Goal: Information Seeking & Learning: Learn about a topic

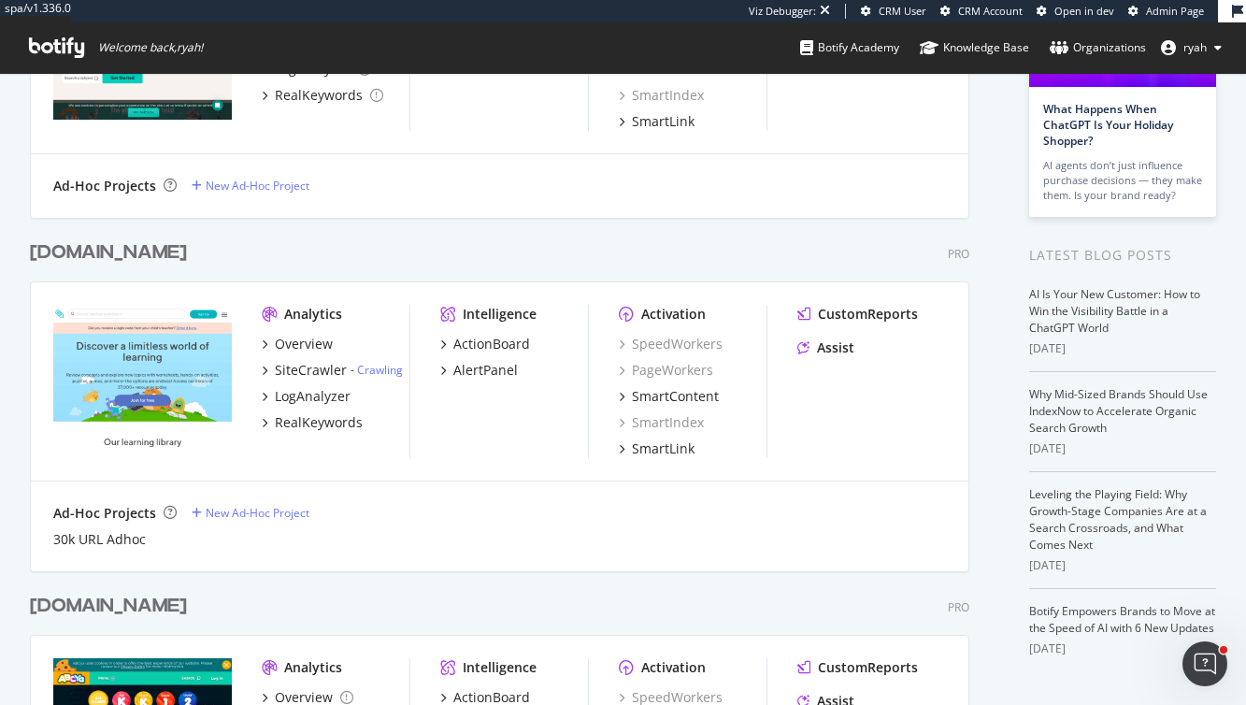
scroll to position [255, 0]
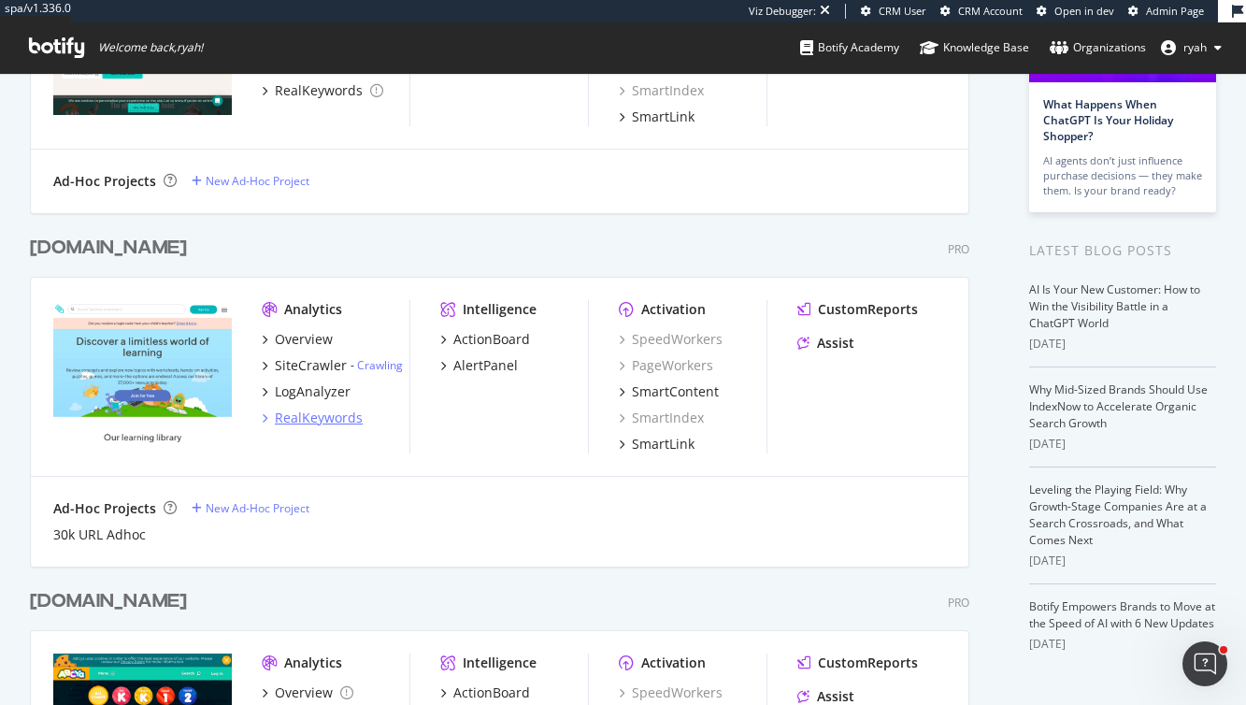
click at [309, 414] on div "RealKeywords" at bounding box center [319, 417] width 88 height 19
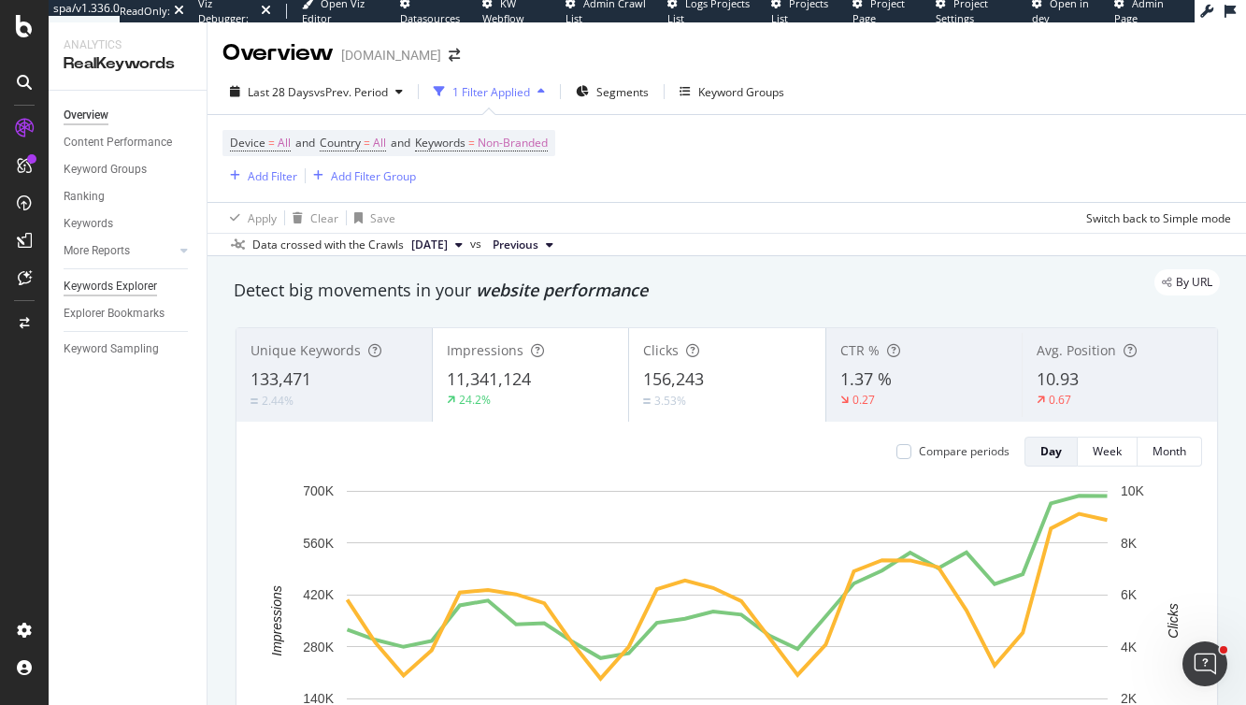
click at [138, 285] on div "Keywords Explorer" at bounding box center [110, 287] width 93 height 20
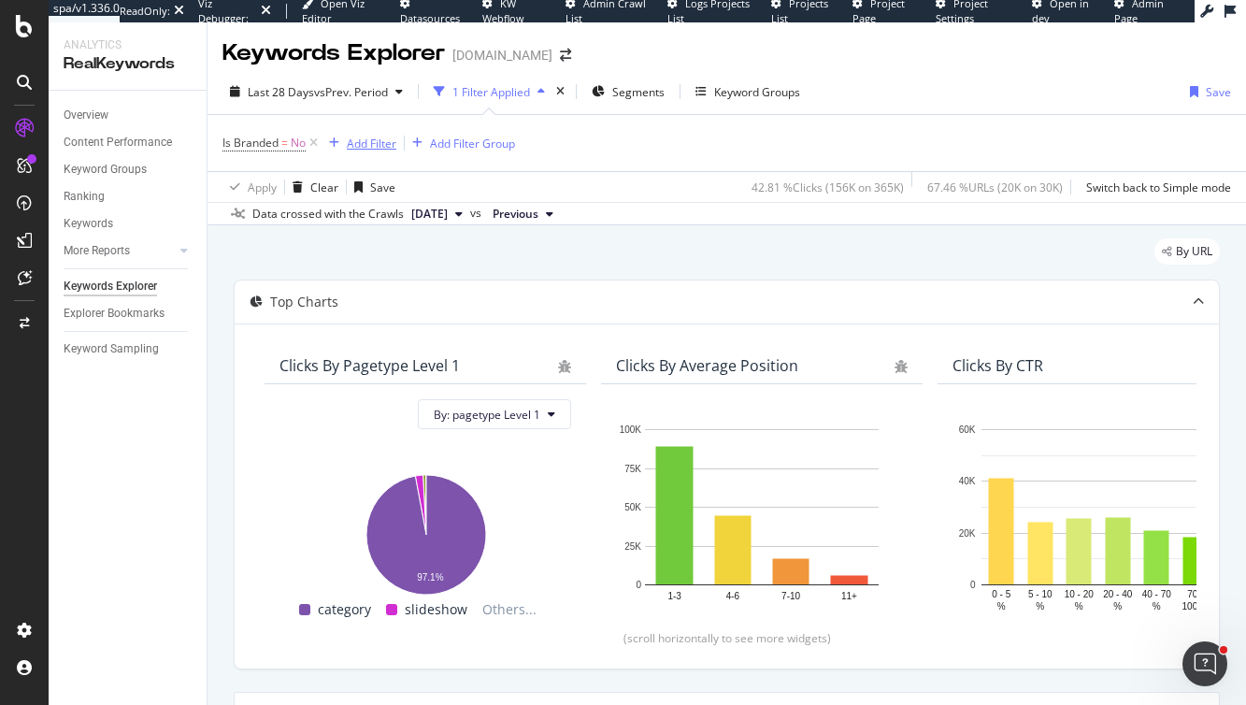
click at [370, 140] on div "Add Filter" at bounding box center [372, 143] width 50 height 16
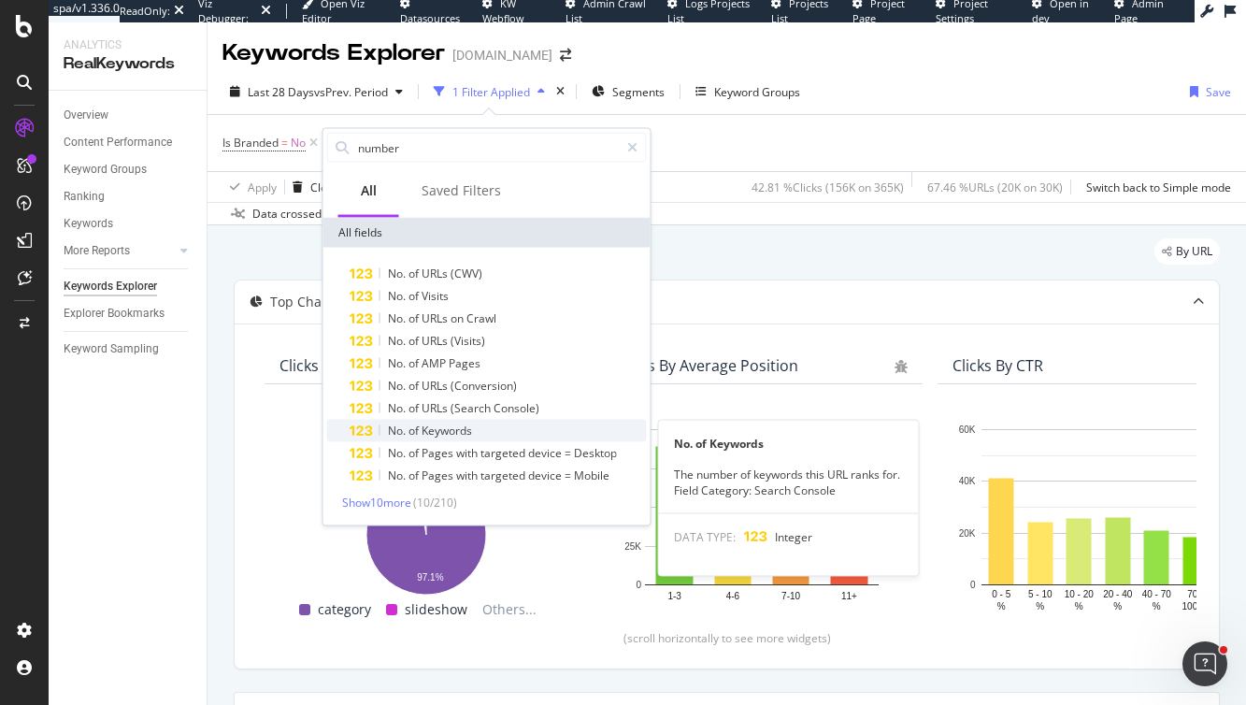
type input "number"
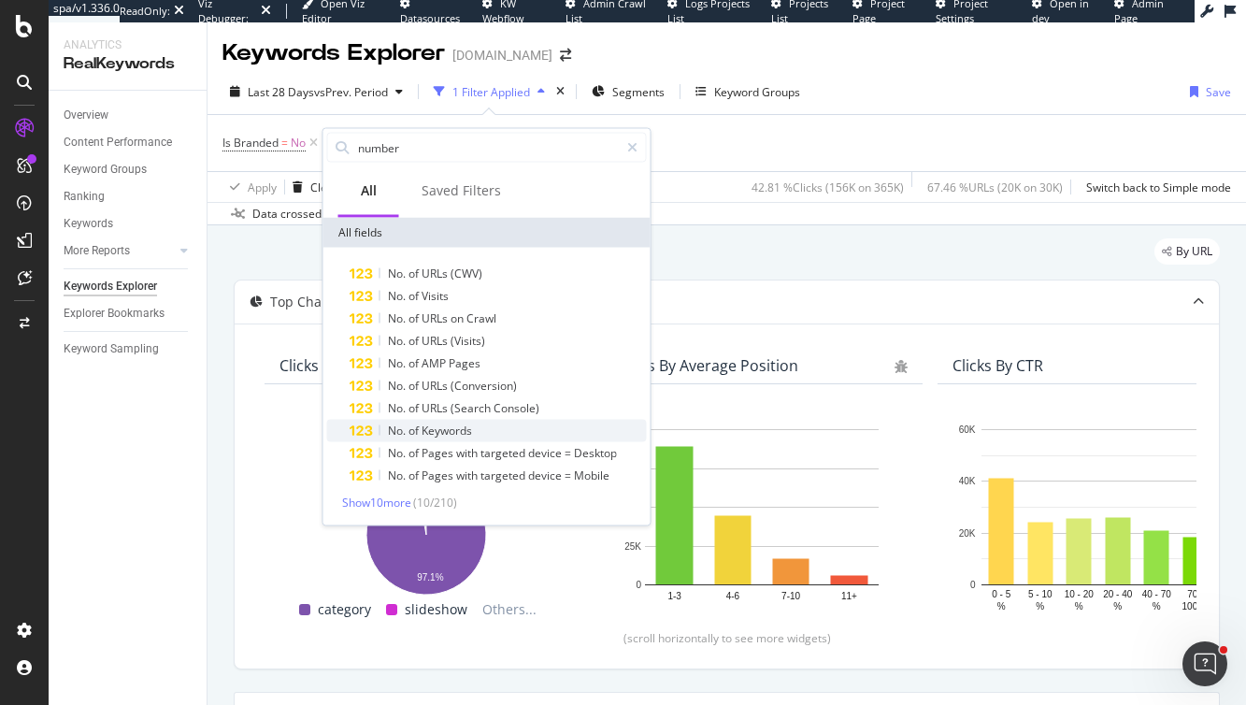
click at [446, 425] on span "Keywords" at bounding box center [446, 430] width 50 height 16
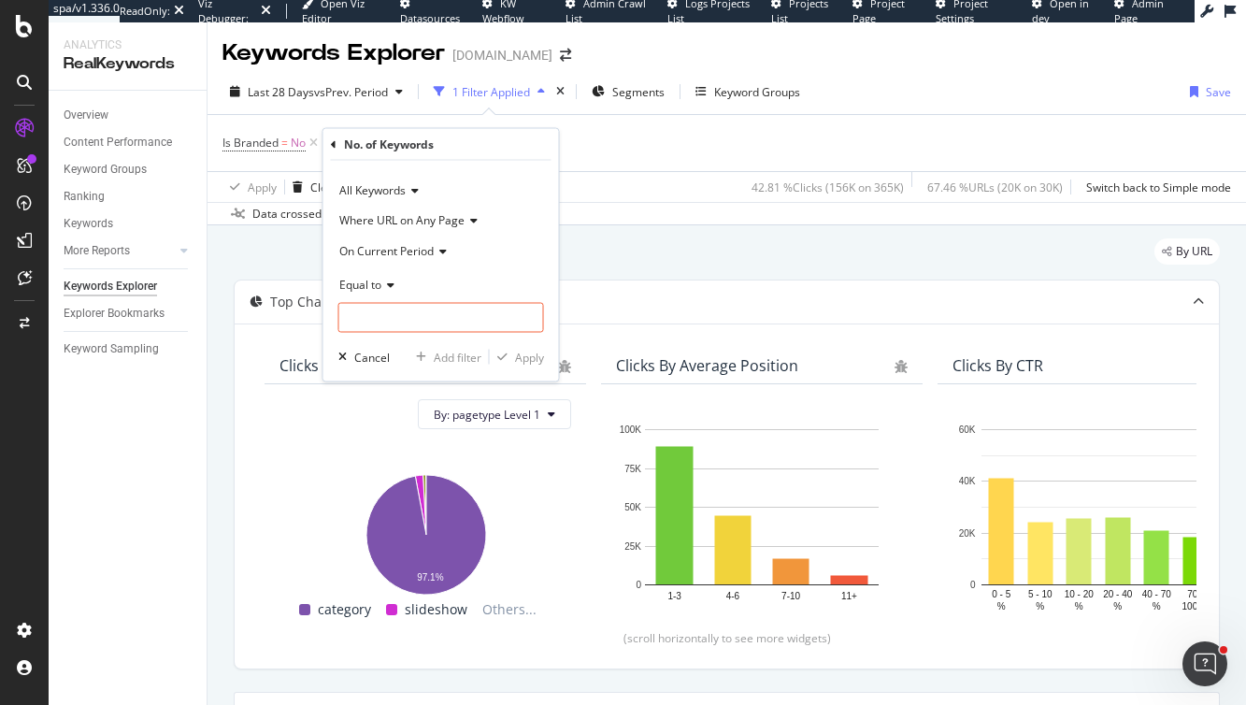
click at [382, 278] on icon at bounding box center [387, 283] width 13 height 11
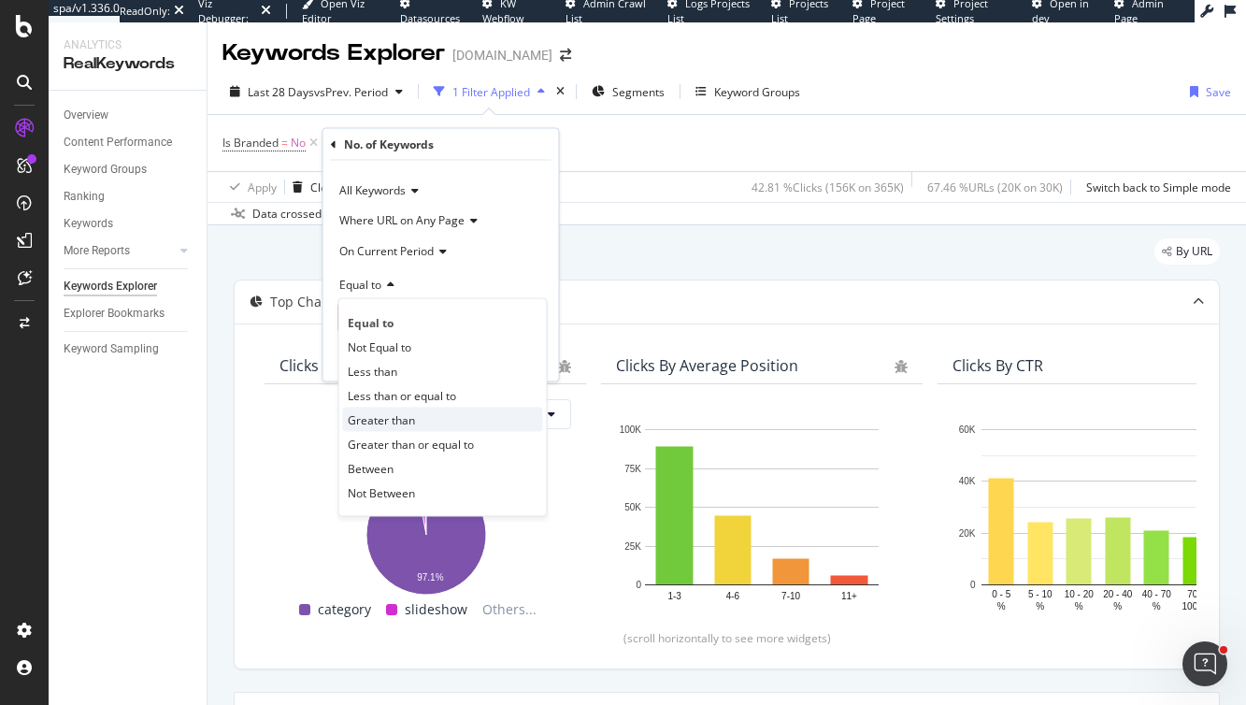
click at [405, 420] on span "Greater than" at bounding box center [381, 419] width 67 height 16
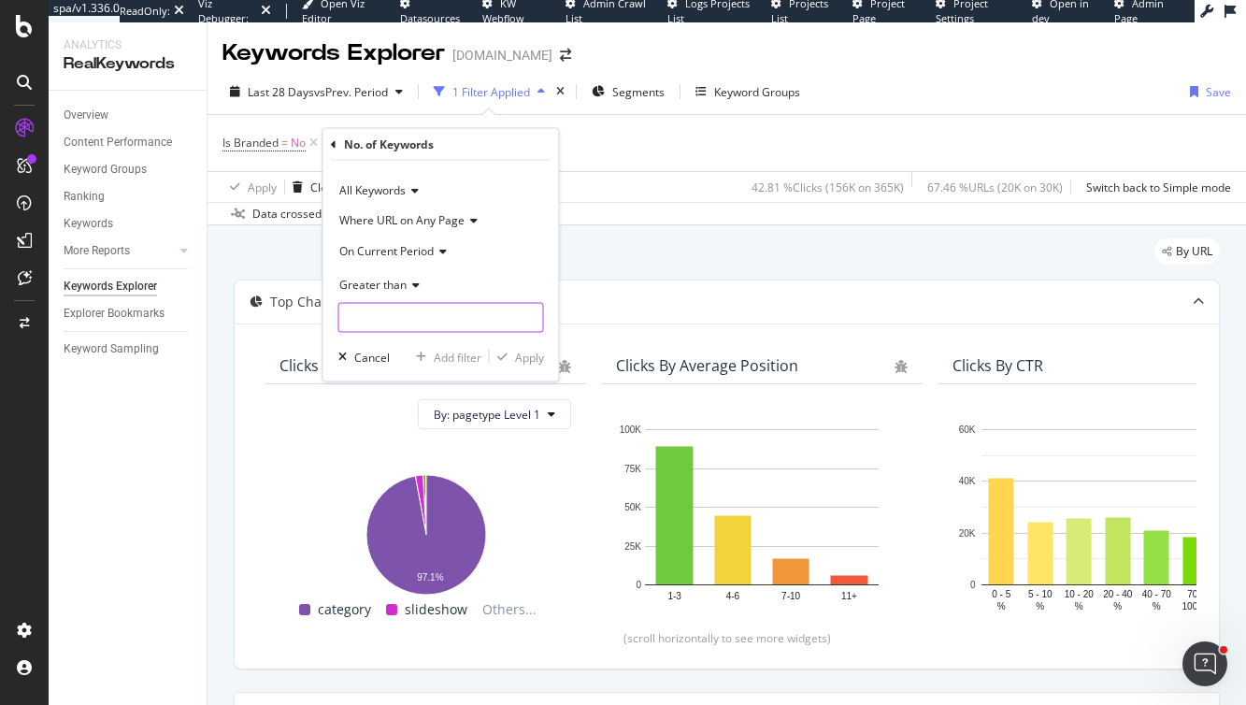
click at [382, 318] on input "number" at bounding box center [441, 318] width 206 height 30
type input "18"
click at [523, 355] on div "Apply" at bounding box center [529, 357] width 29 height 16
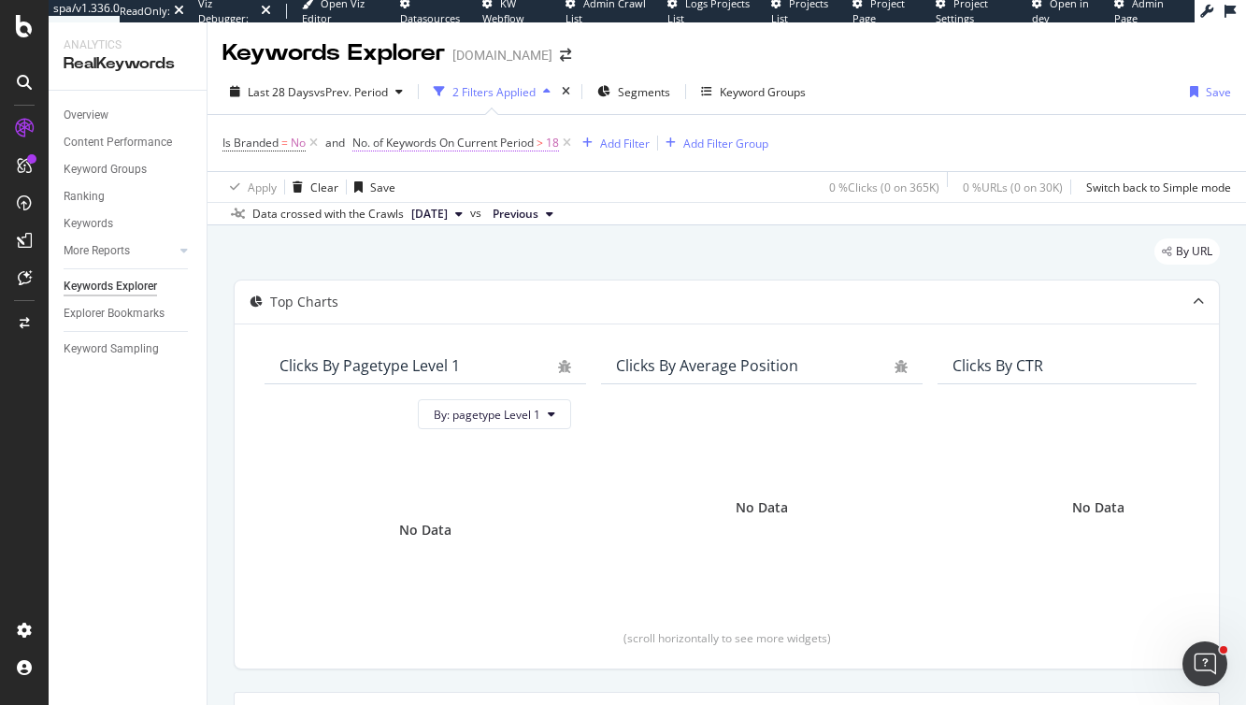
click at [510, 143] on span "No. of Keywords On Current Period" at bounding box center [442, 143] width 181 height 16
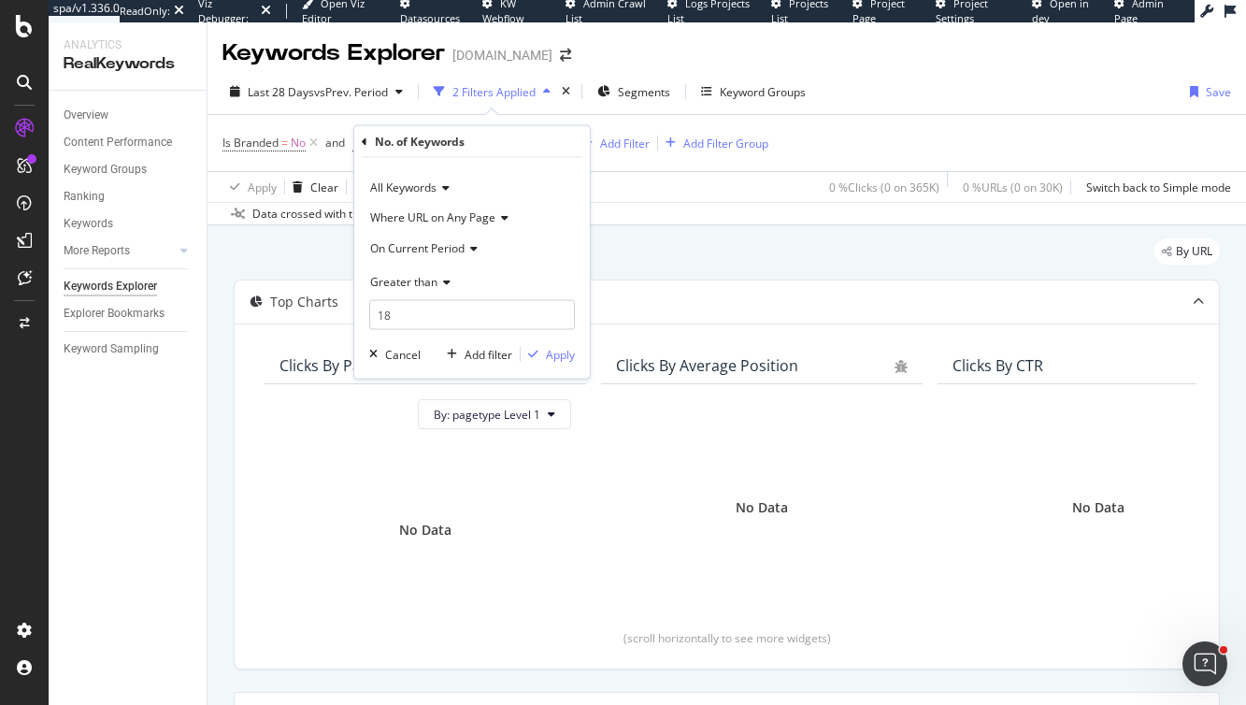
click at [634, 237] on div "By URL Top Charts Clicks By pagetype Level 1 By: pagetype Level 1 No Data Click…" at bounding box center [726, 653] width 1038 height 857
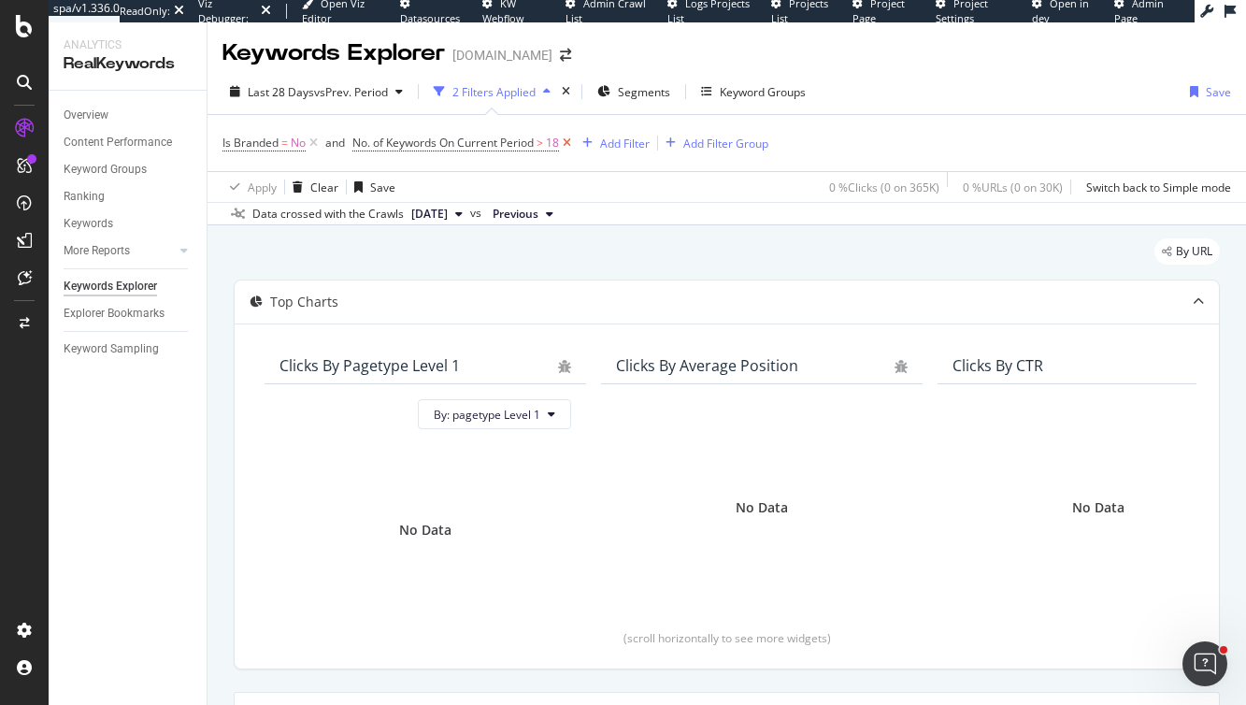
click at [569, 143] on icon at bounding box center [567, 143] width 16 height 19
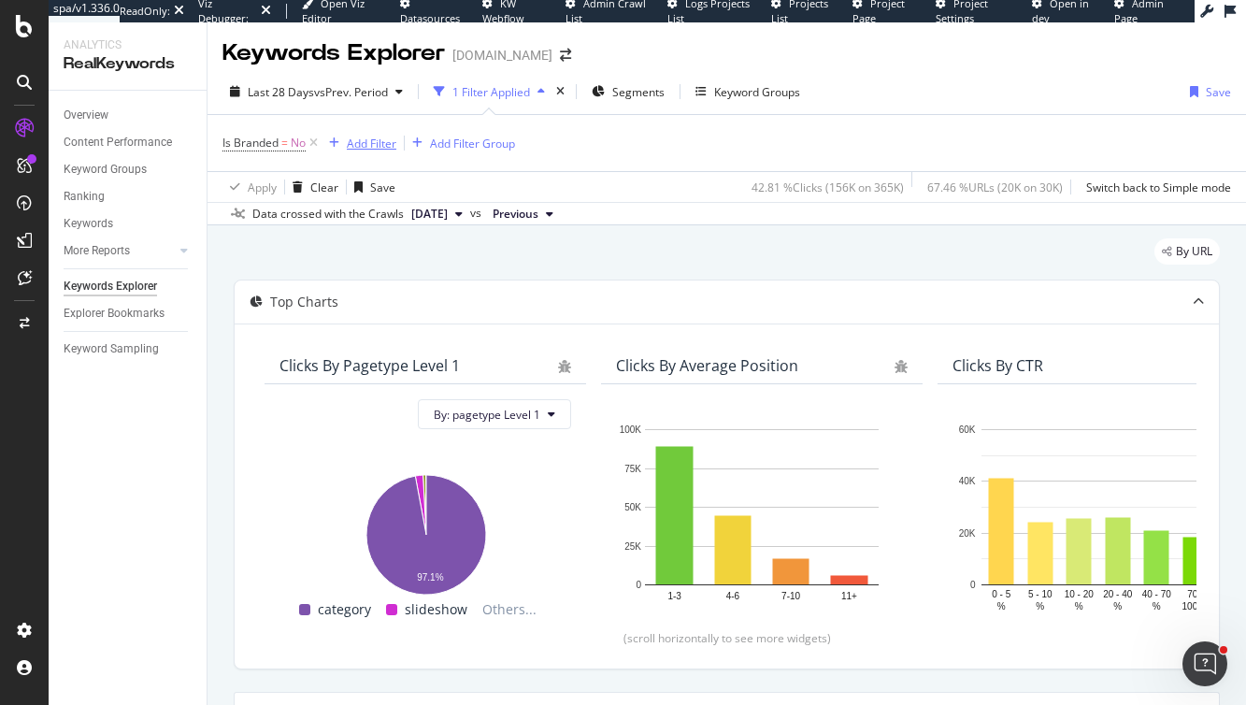
click at [371, 141] on div "Add Filter" at bounding box center [372, 143] width 50 height 16
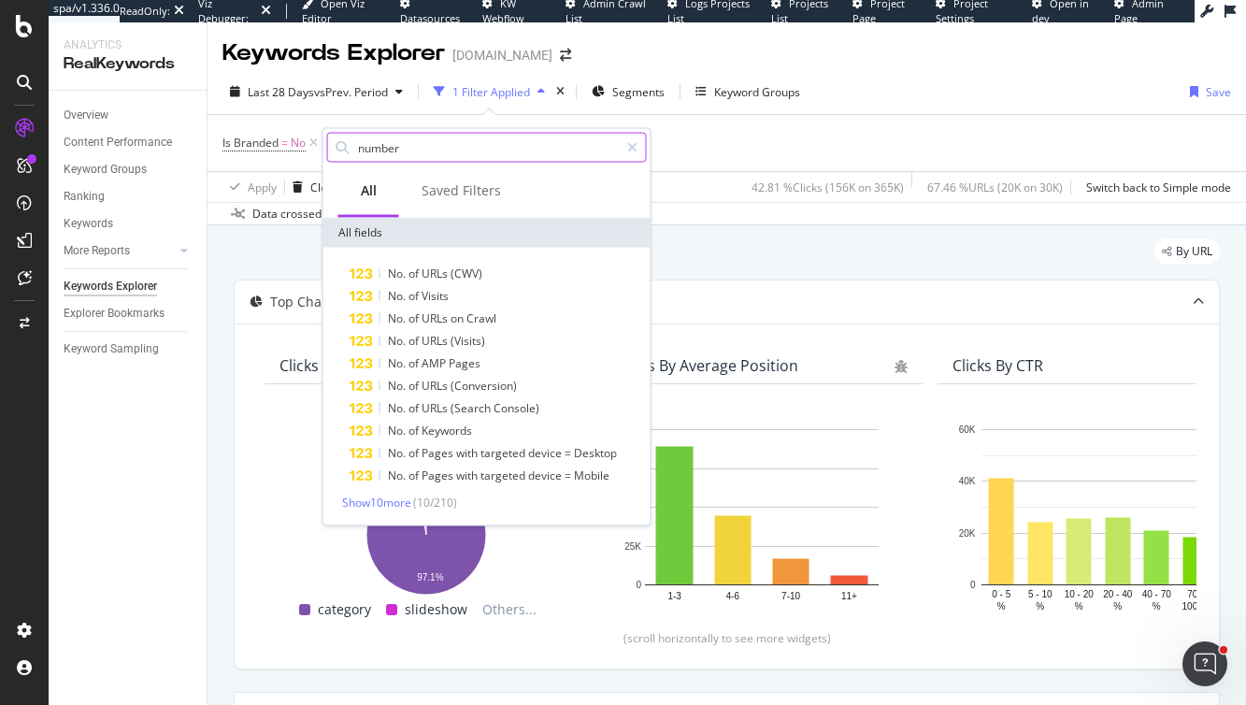
click at [455, 150] on input "number" at bounding box center [487, 148] width 263 height 28
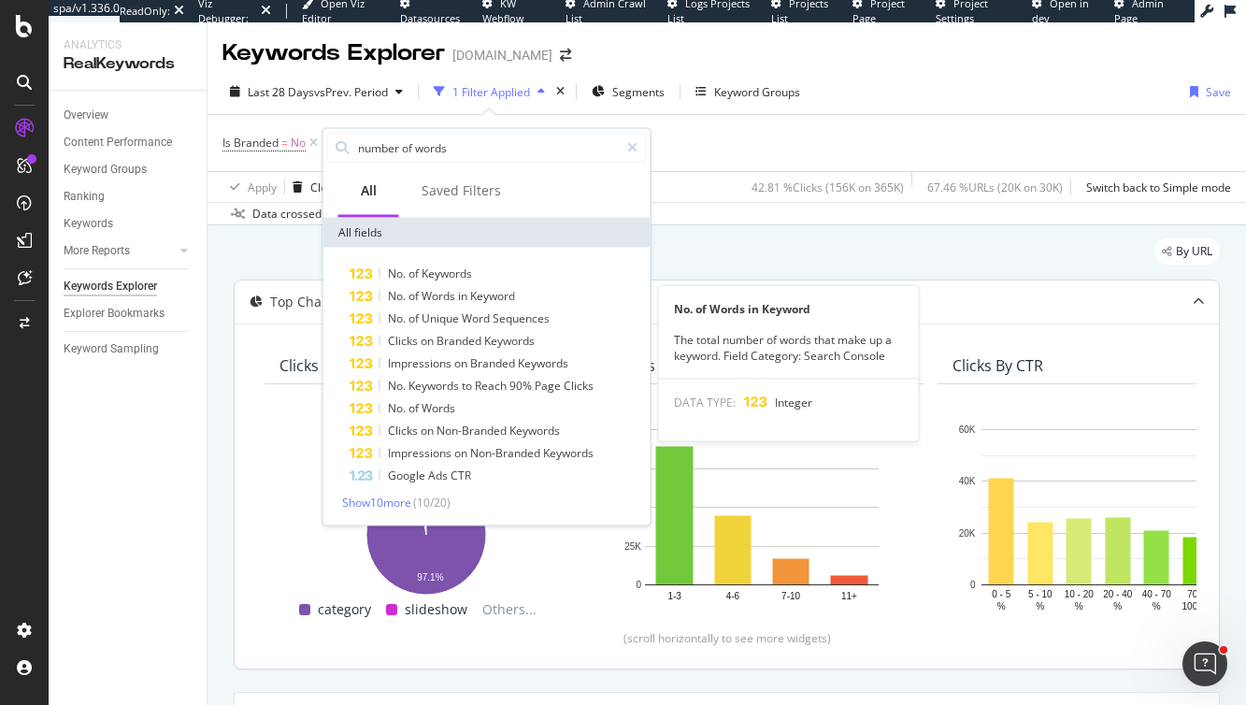
type input "number of words"
click at [457, 298] on span "Words" at bounding box center [439, 296] width 36 height 16
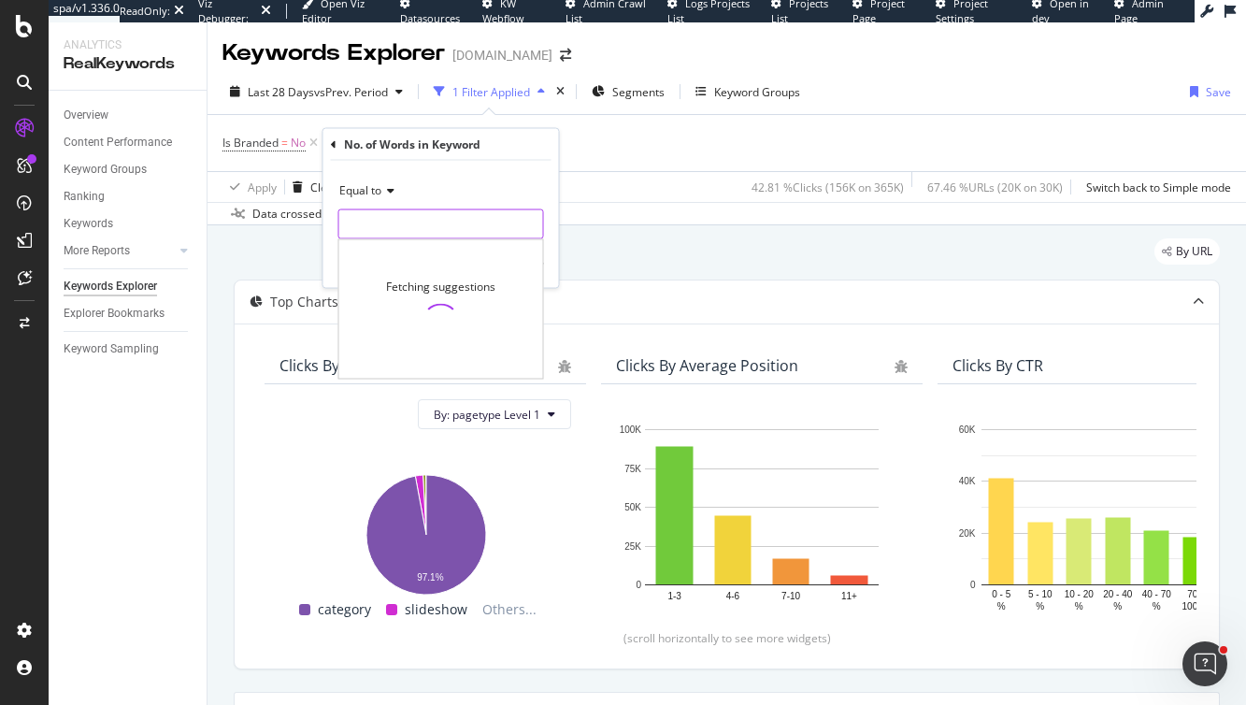
click at [430, 216] on input "number" at bounding box center [441, 224] width 206 height 30
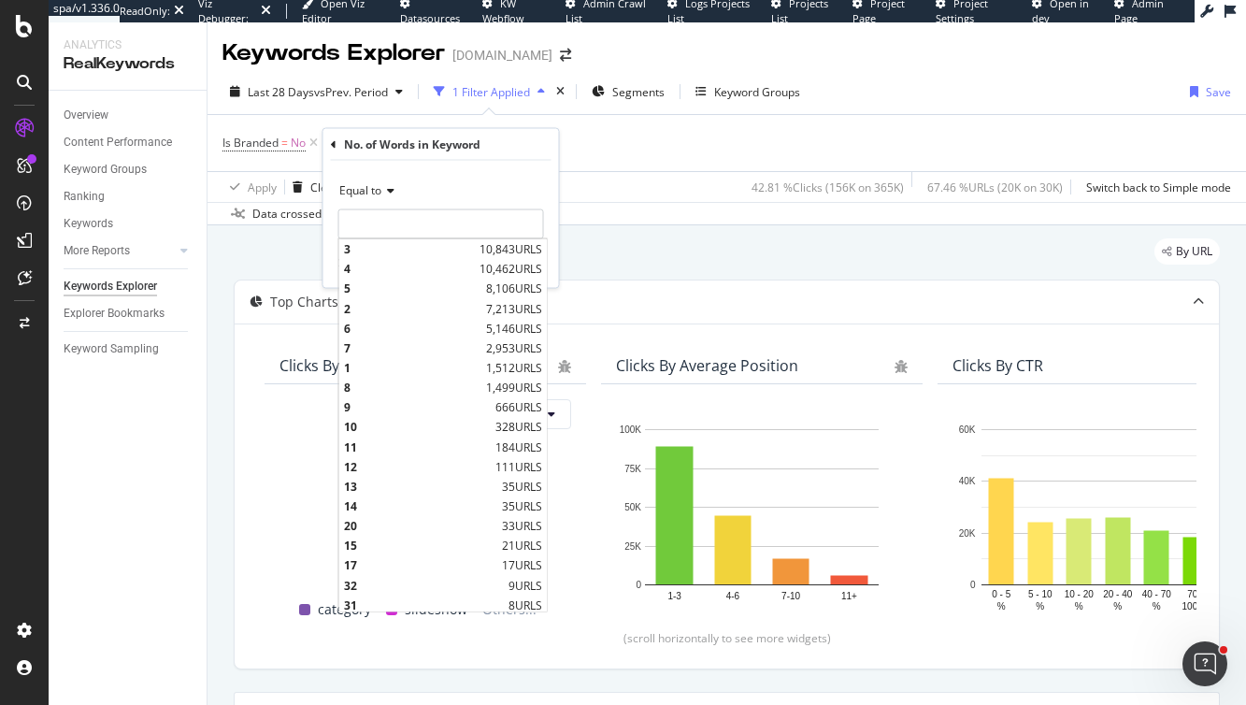
click at [391, 192] on icon at bounding box center [387, 190] width 13 height 11
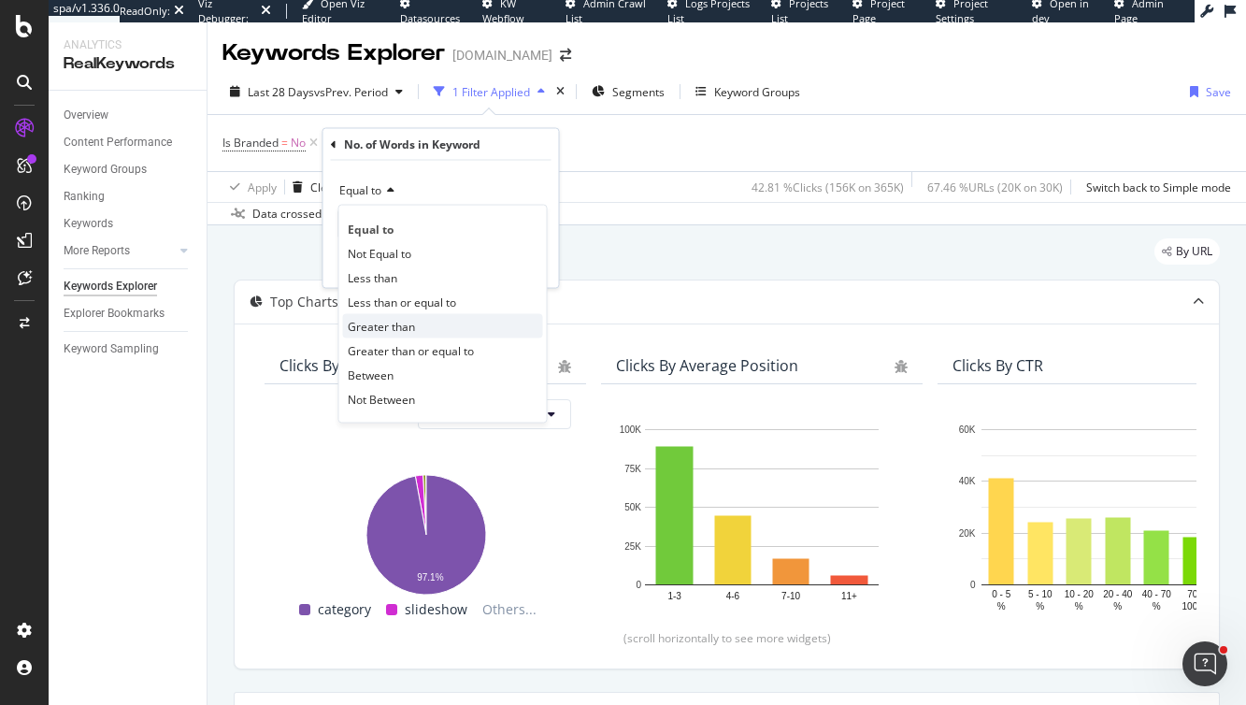
click at [400, 331] on span "Greater than" at bounding box center [381, 326] width 67 height 16
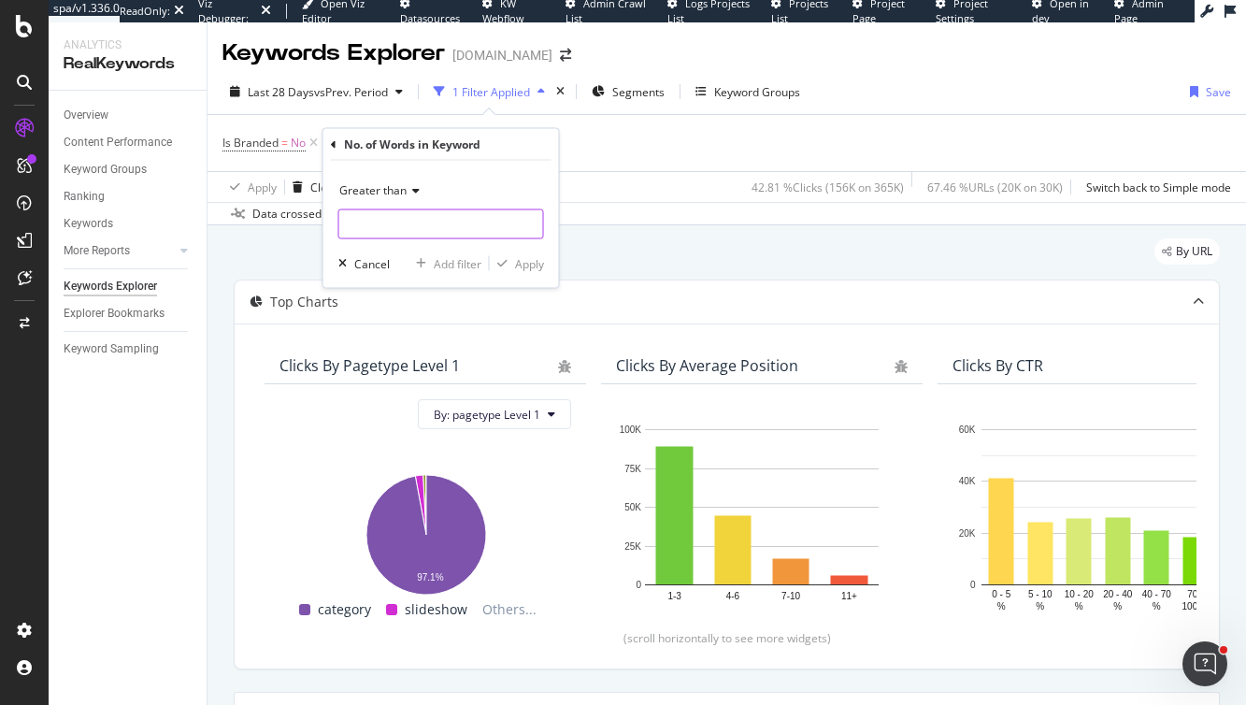
click at [402, 232] on input "number" at bounding box center [441, 224] width 206 height 30
type input "18"
click at [531, 264] on div "Apply" at bounding box center [529, 263] width 29 height 16
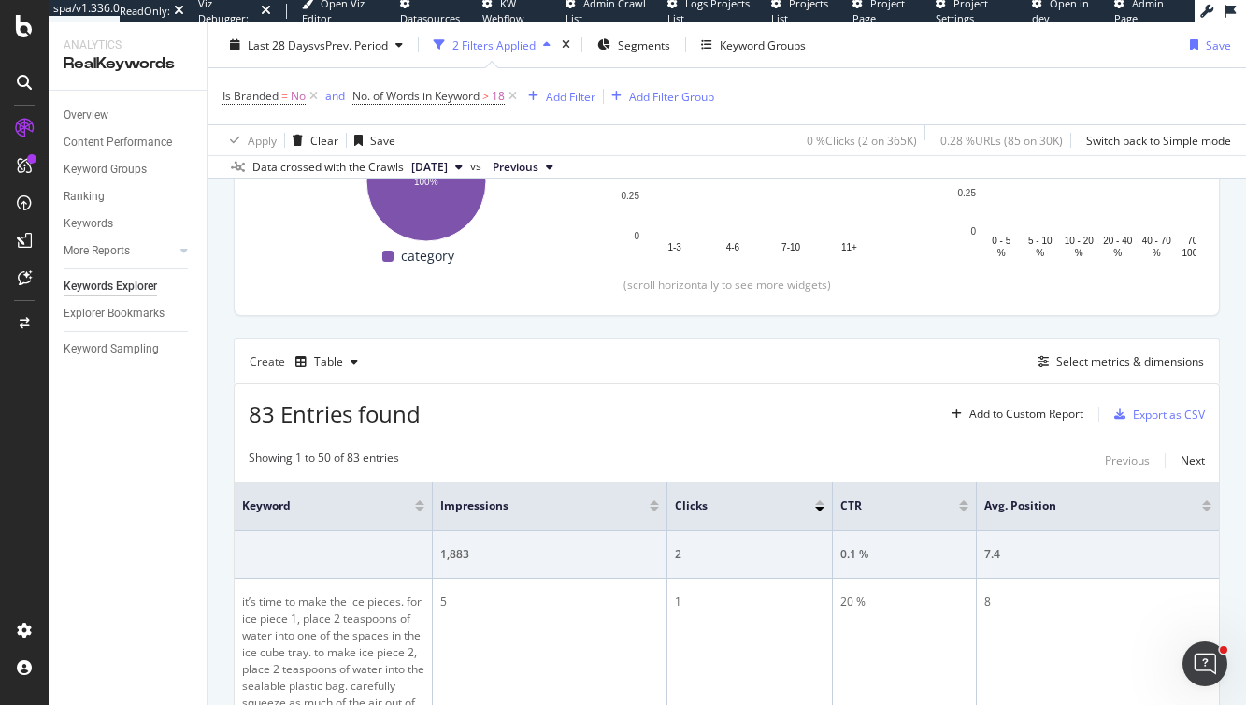
scroll to position [352, 0]
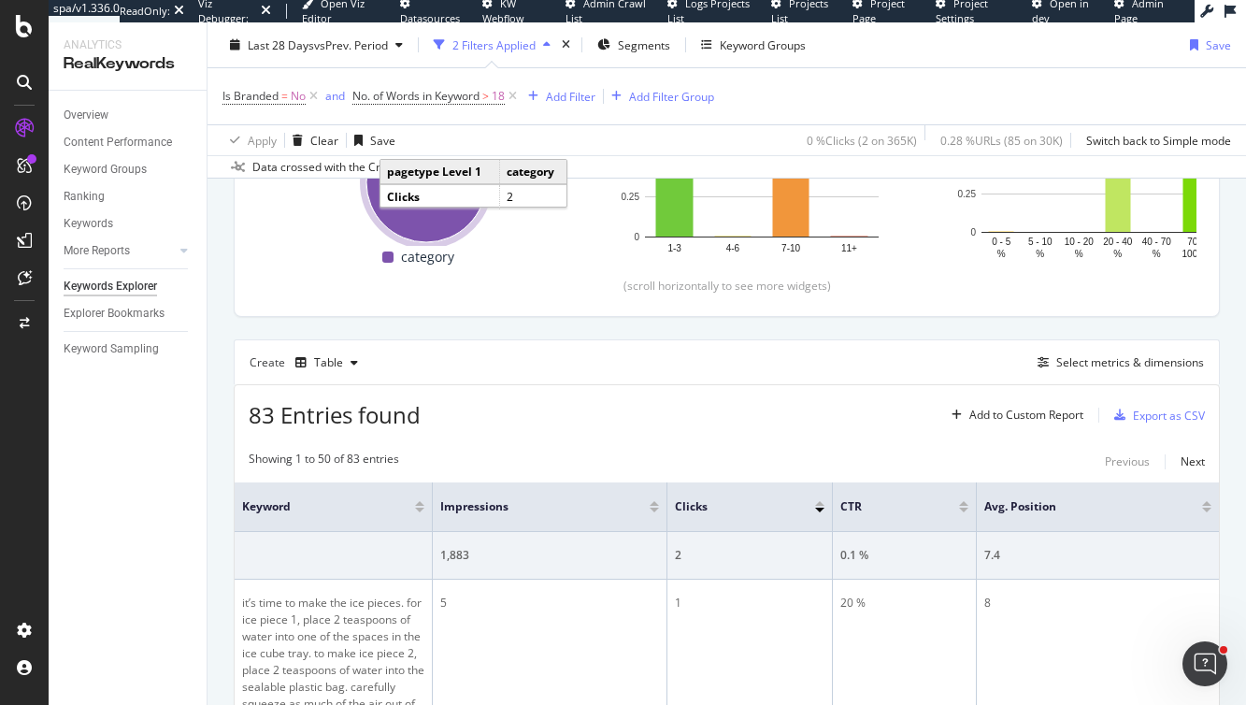
click at [131, 432] on div "Overview Content Performance Keyword Groups Ranking Keywords More Reports Count…" at bounding box center [128, 398] width 158 height 614
